Goal: Use online tool/utility: Use online tool/utility

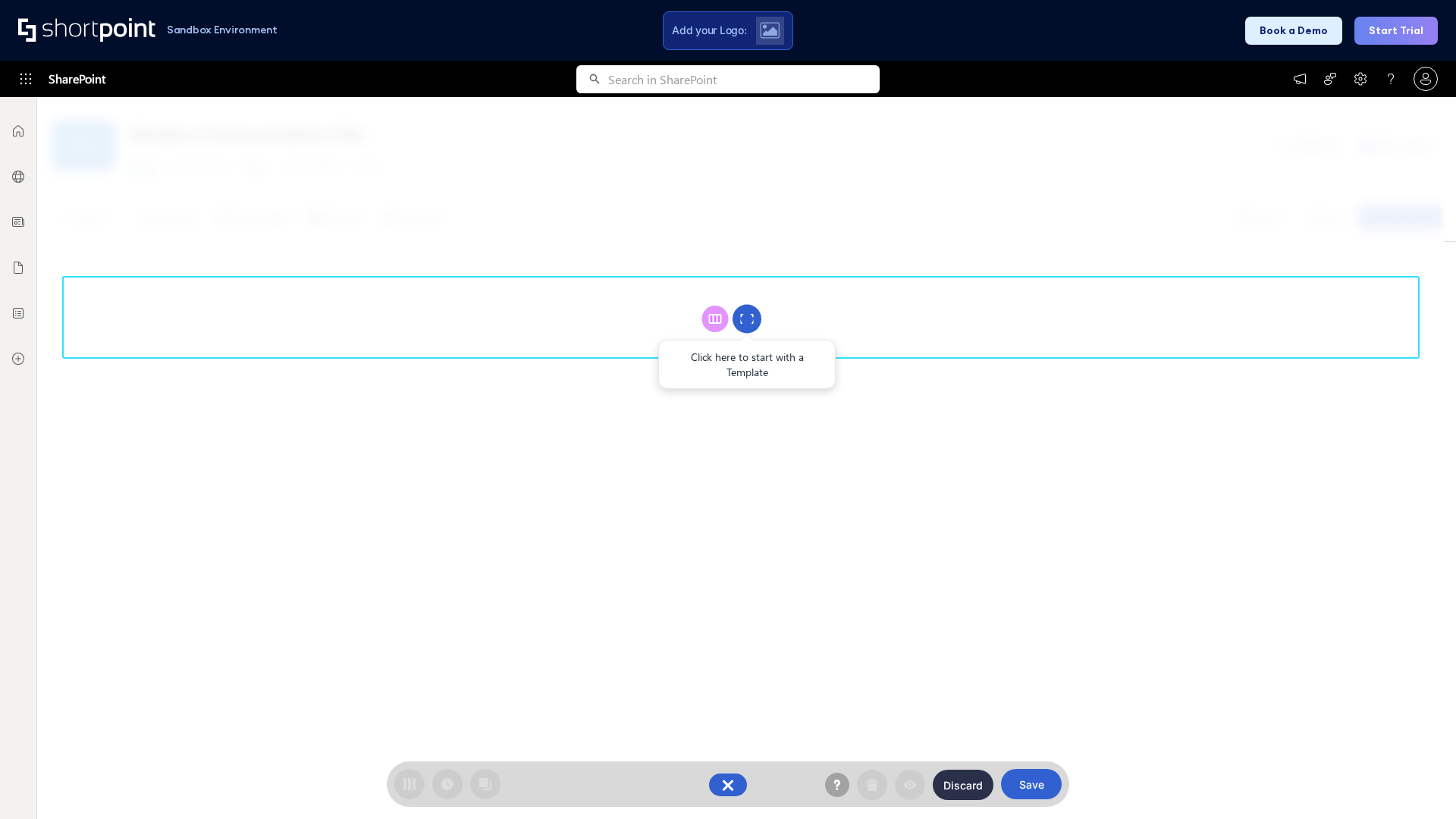
click at [747, 319] on circle at bounding box center [747, 319] width 29 height 29
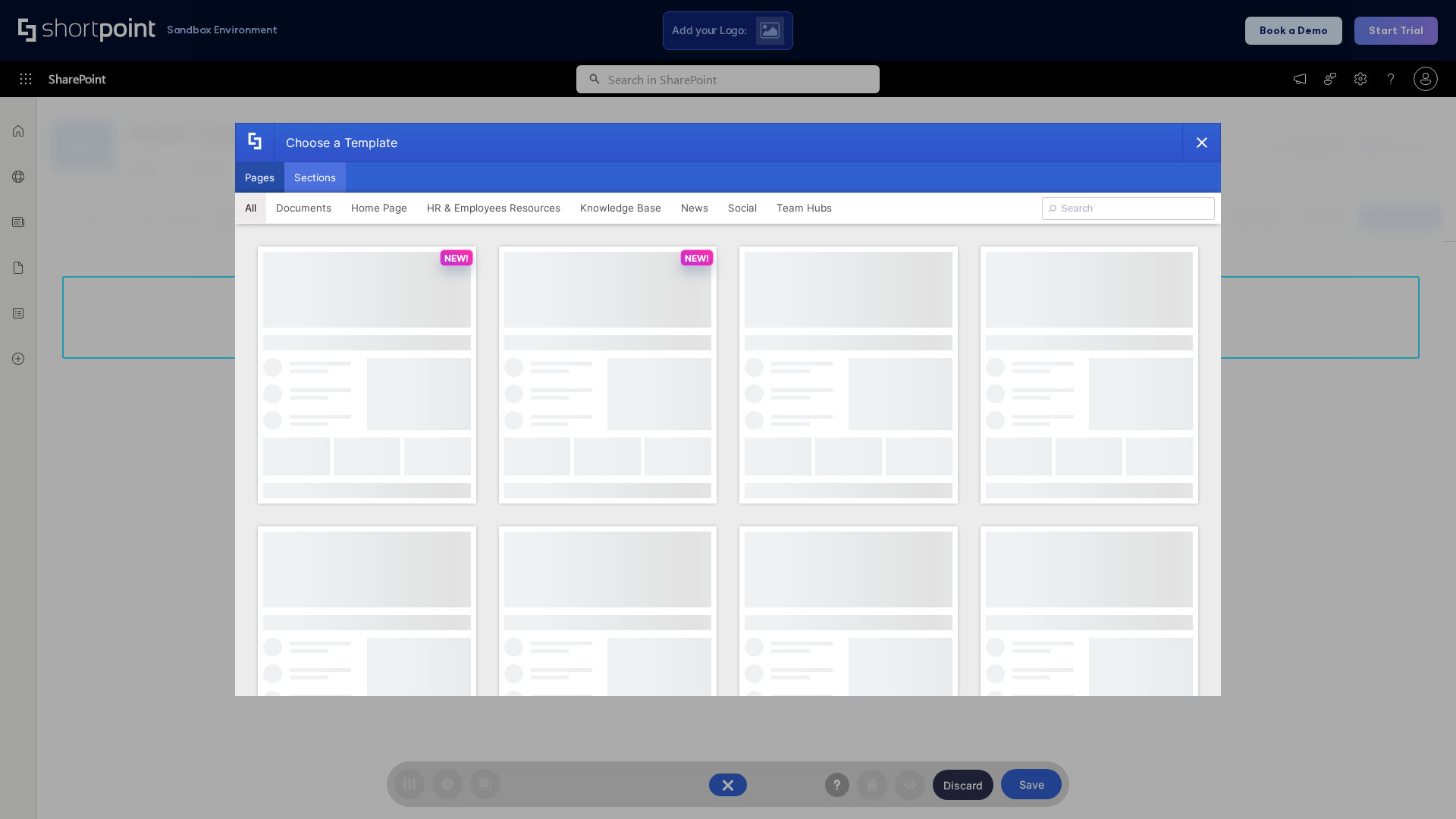
click at [315, 178] on button "Sections" at bounding box center [315, 177] width 62 height 31
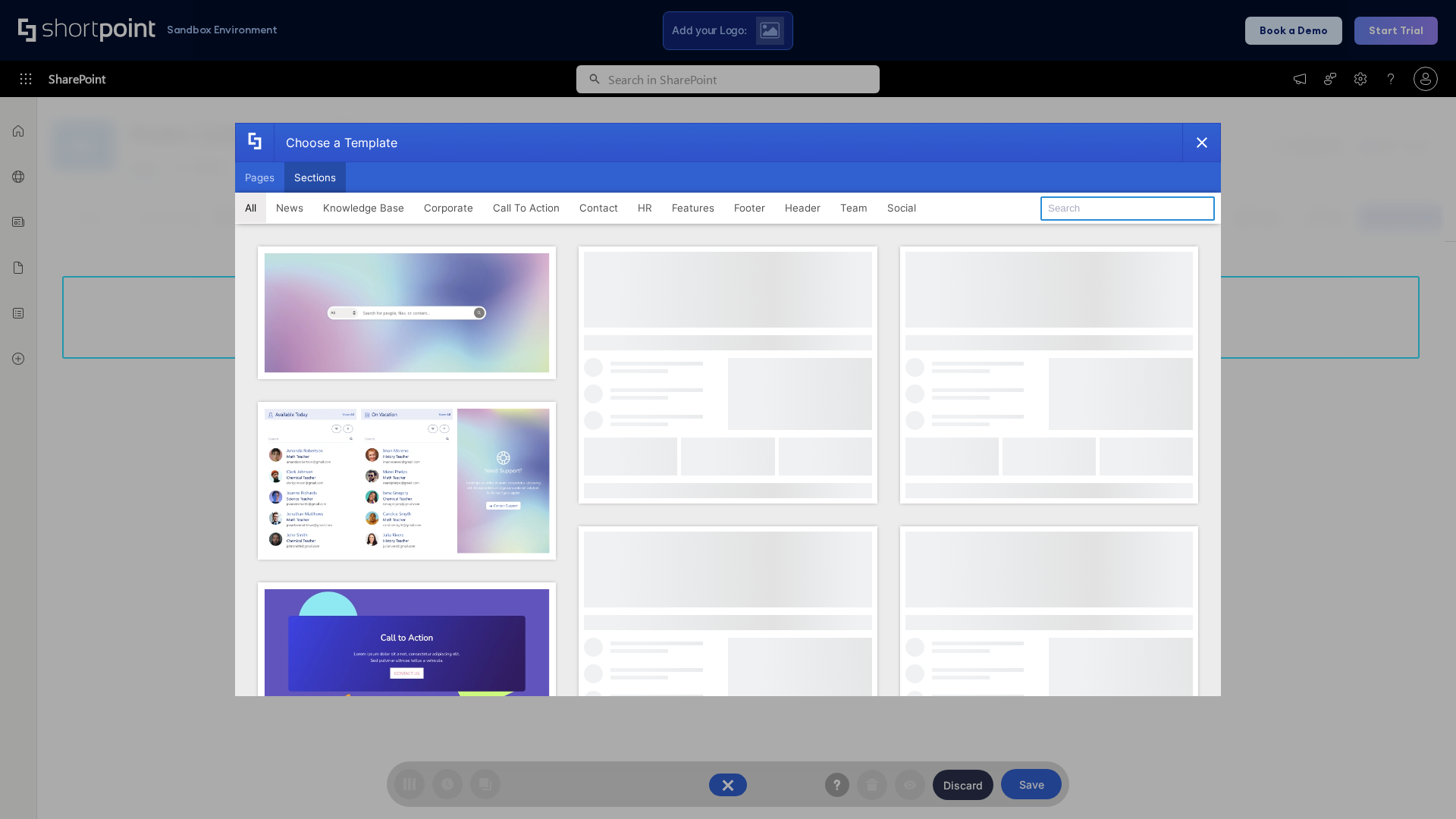
type input "Header 1"
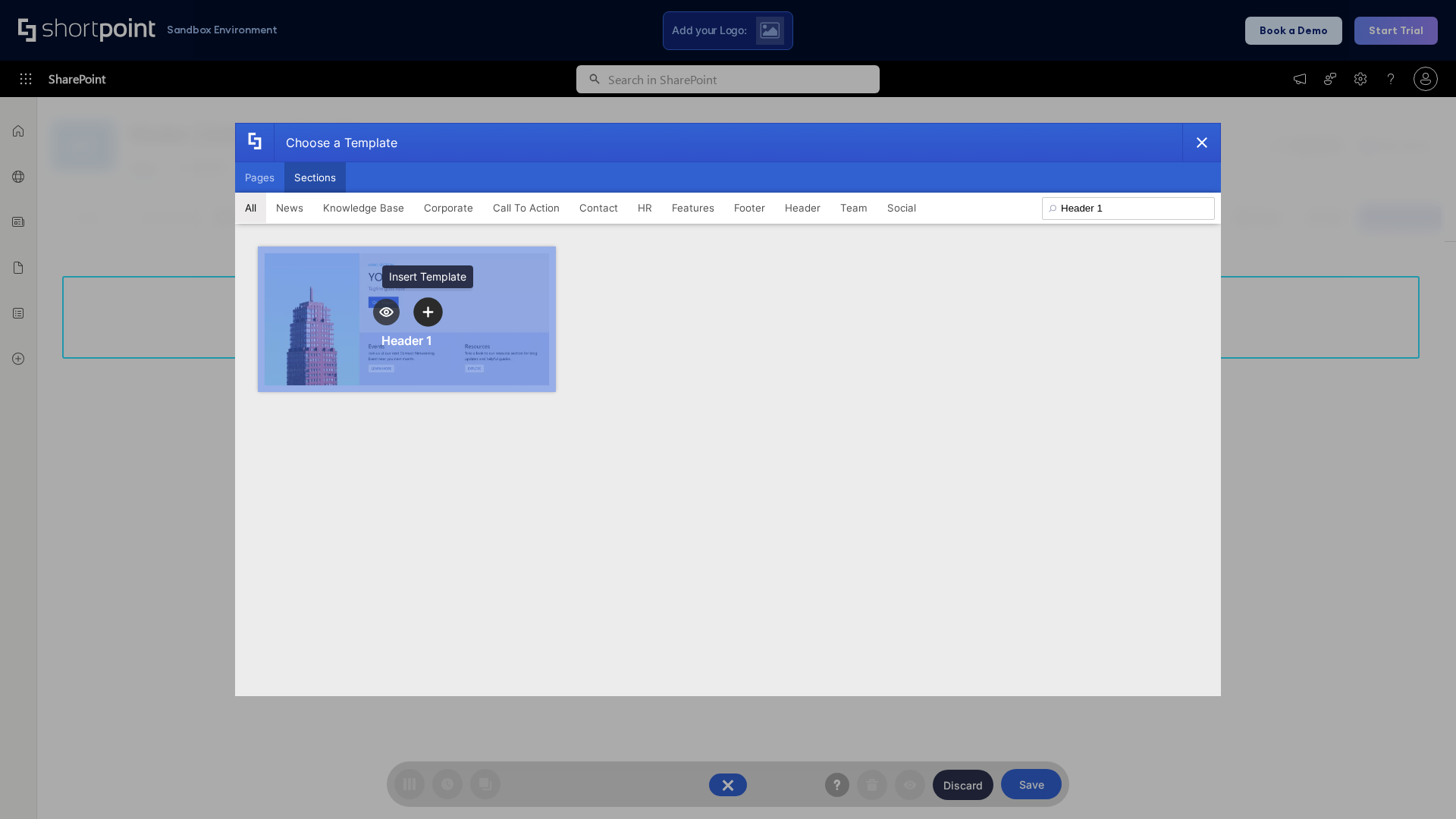
click at [428, 312] on icon "template selector" at bounding box center [427, 311] width 11 height 11
